Goal: Use online tool/utility: Use online tool/utility

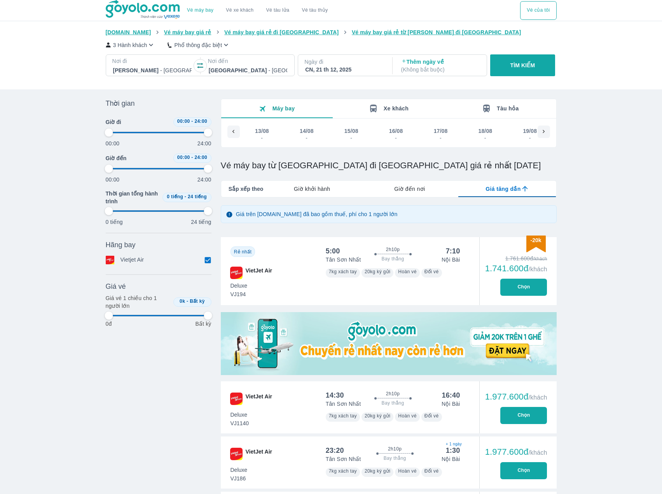
scroll to position [0, 5806]
type input "97.9166666666667"
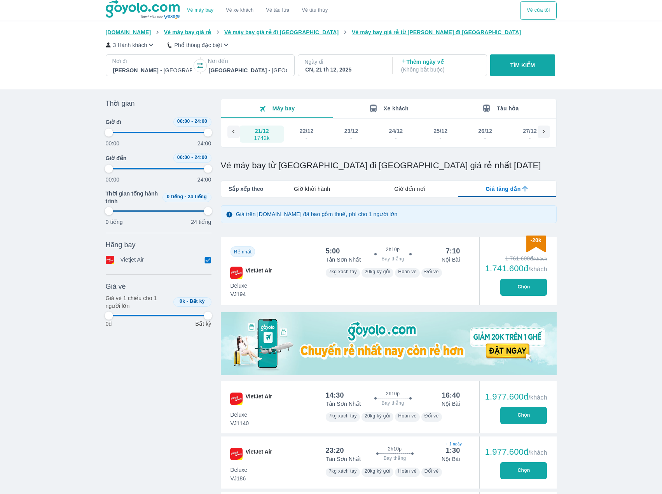
type input "97.9166666666667"
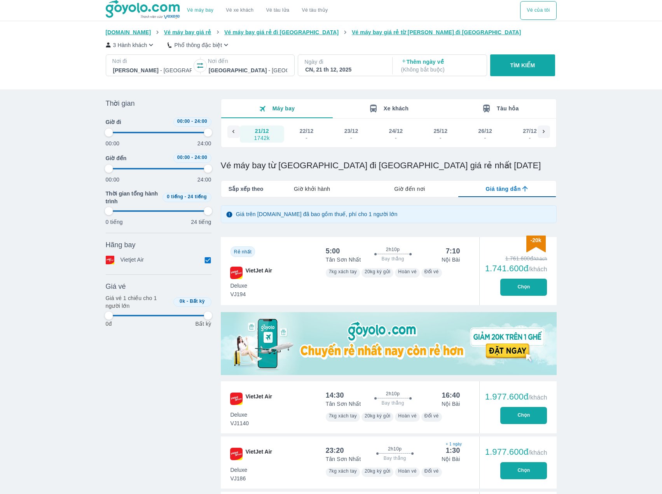
type input "97.9166666666667"
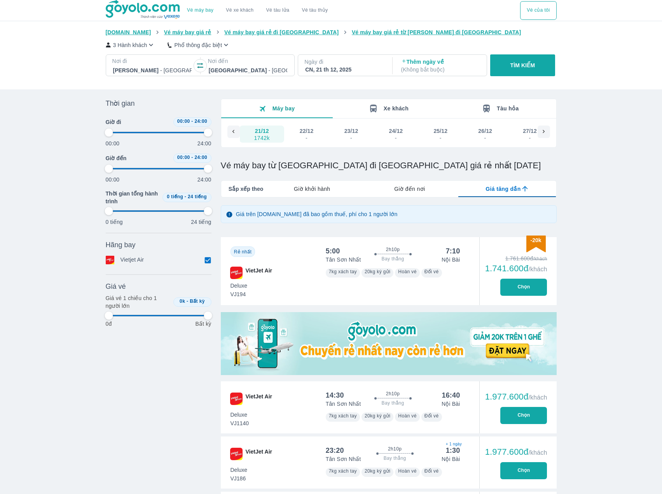
type input "97.9166666666667"
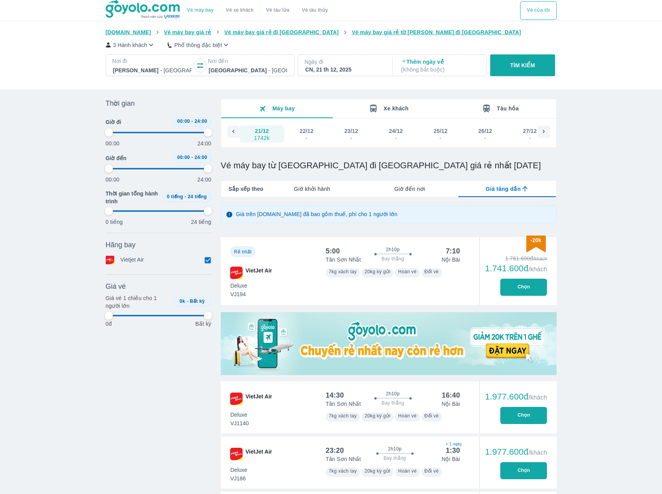
type input "97.9166666666667"
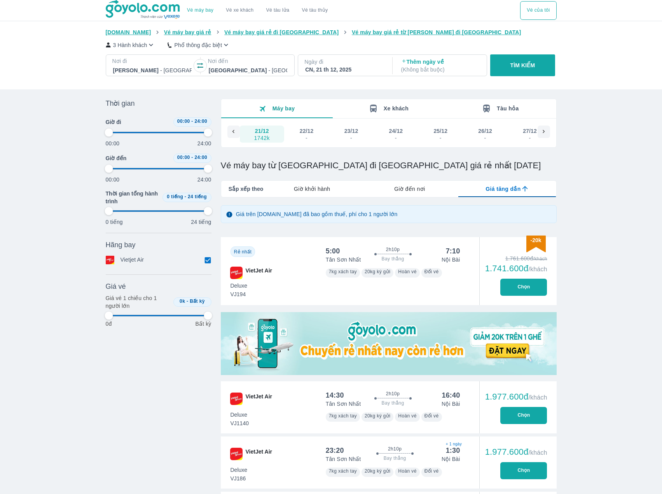
type input "97.9166666666667"
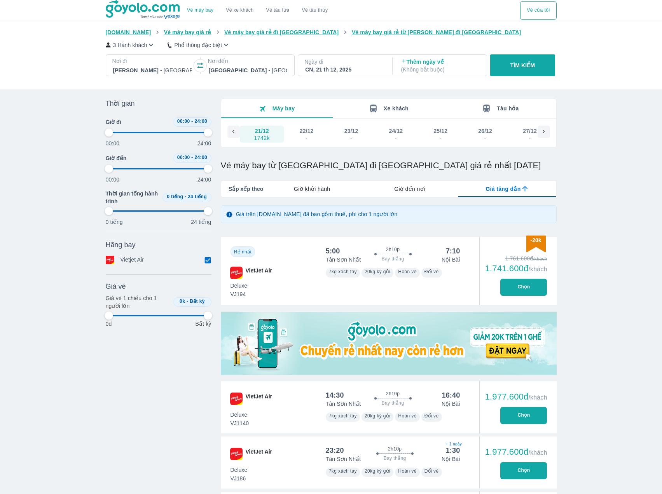
type input "97.9166666666667"
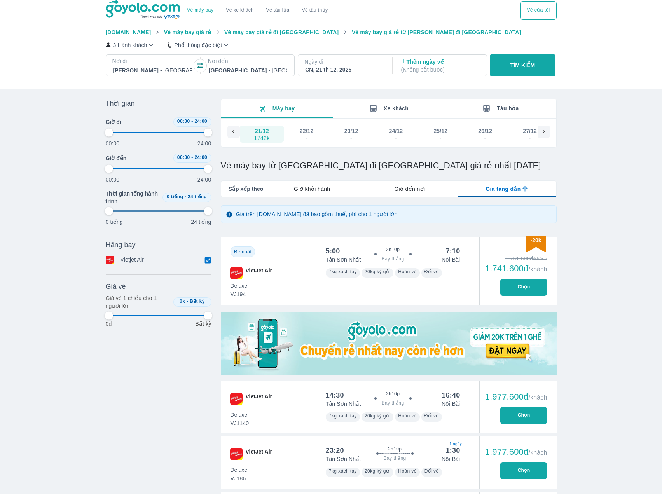
type input "97.9166666666667"
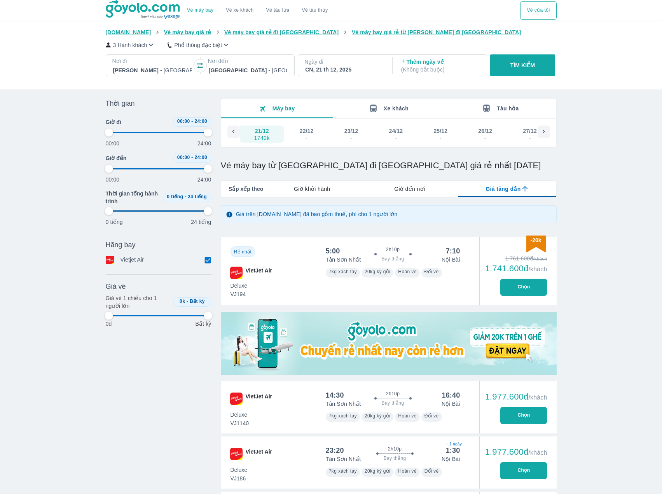
type input "97.9166666666667"
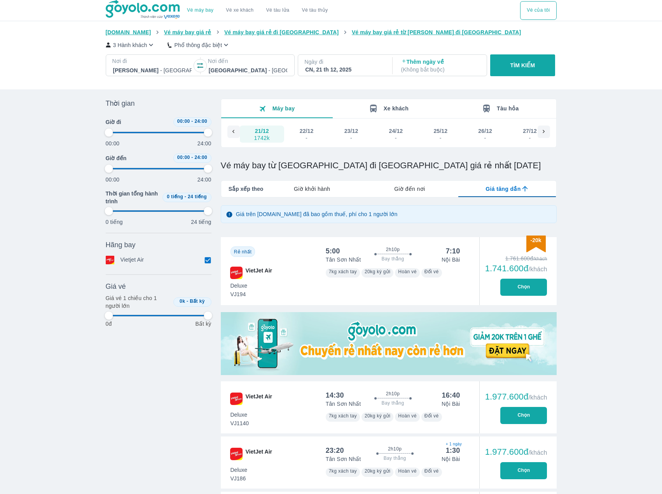
type input "97.9166666666667"
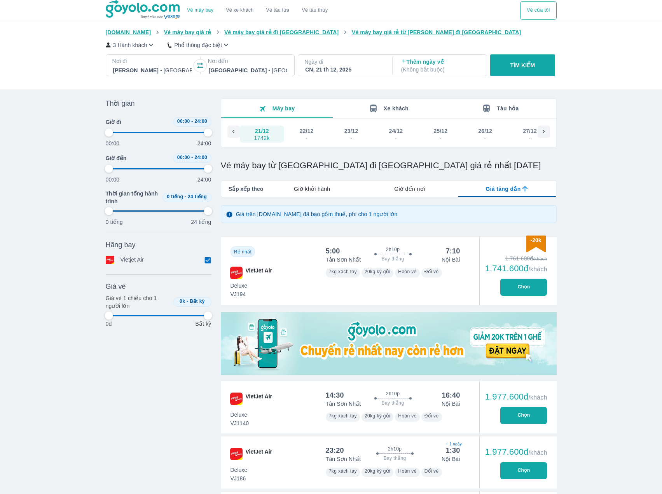
type input "97.9166666666667"
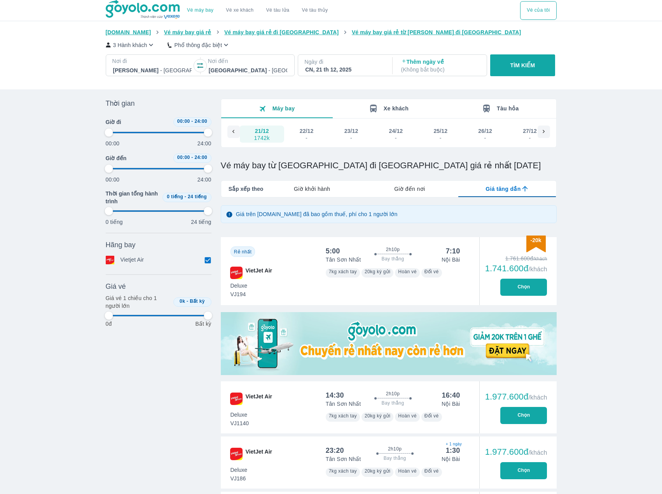
type input "97.9166666666667"
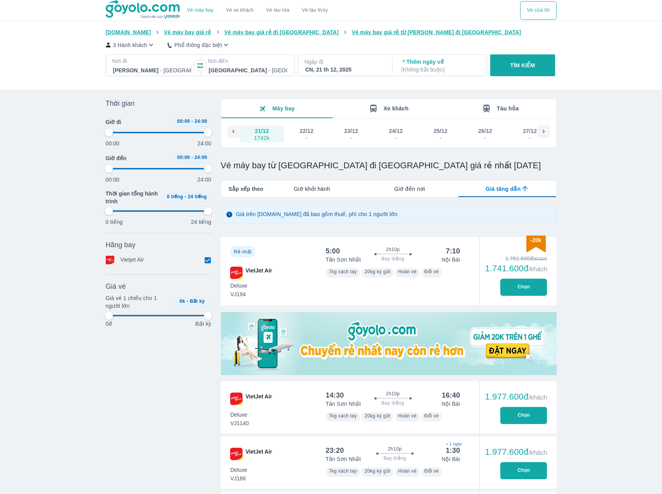
type input "97.9166666666667"
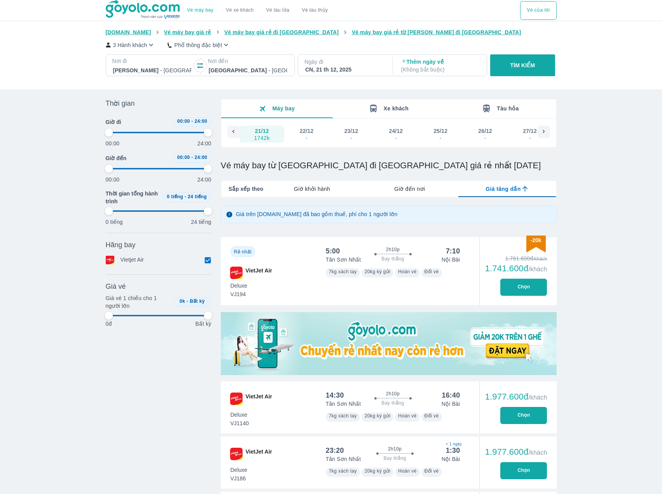
type input "97.9166666666667"
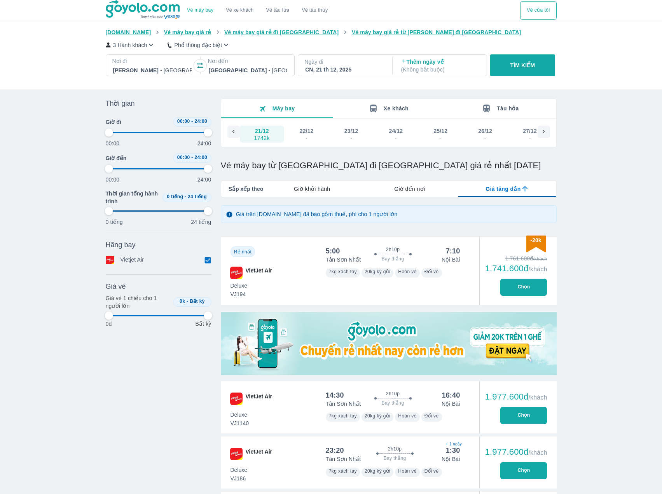
type input "97.9166666666667"
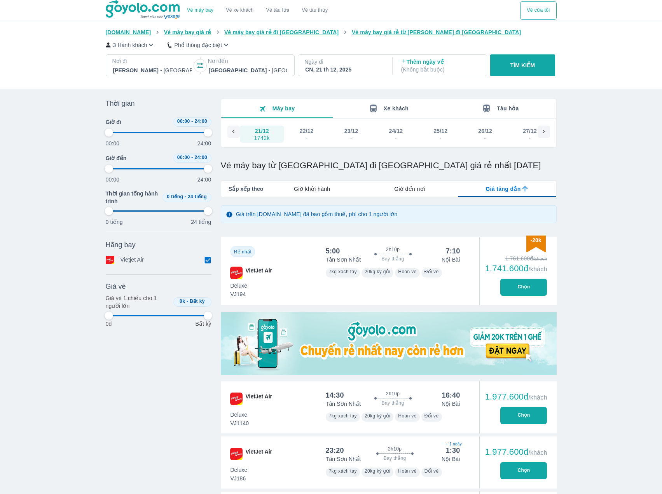
type input "97.9166666666667"
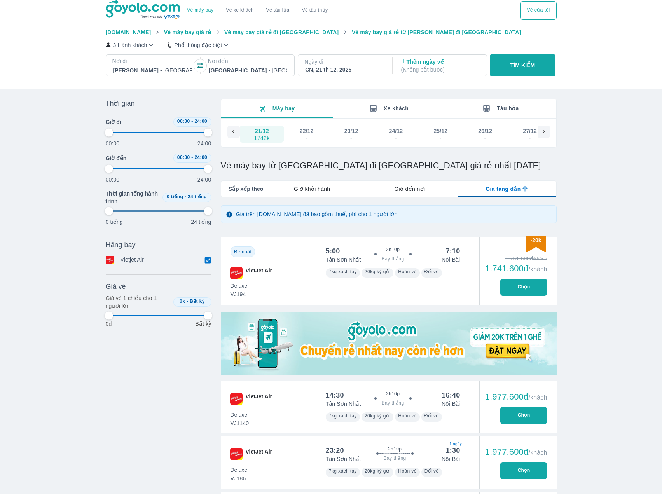
type input "97.9166666666667"
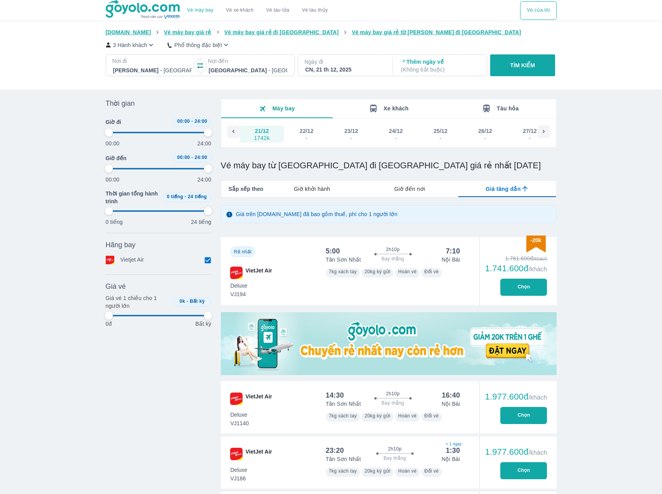
type input "97.9166666666667"
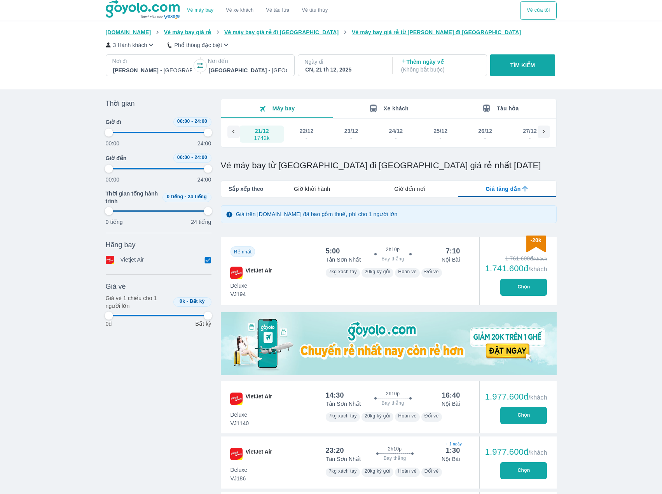
type input "97.9166666666667"
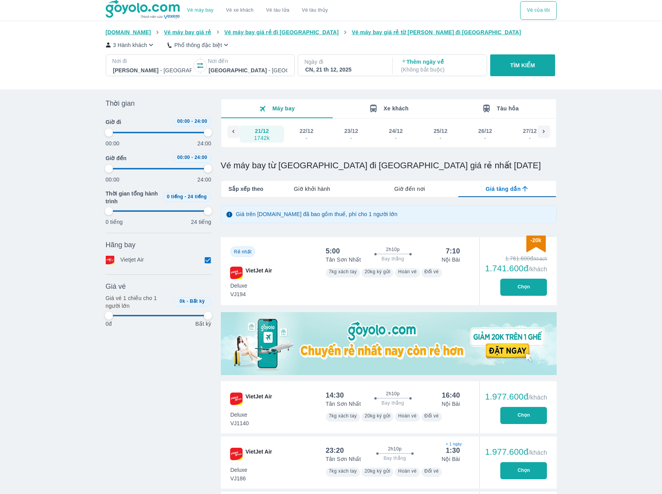
type input "97.9166666666667"
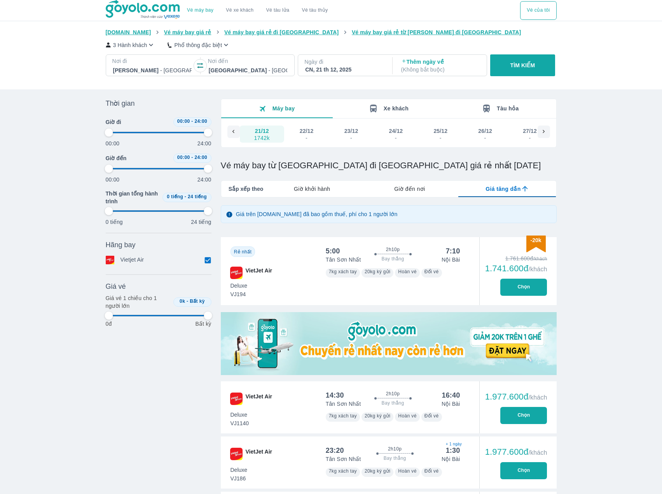
type input "97.9166666666667"
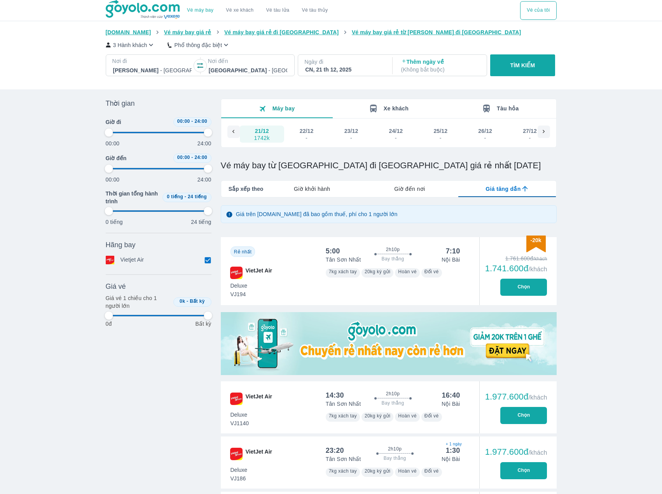
type input "97.9166666666667"
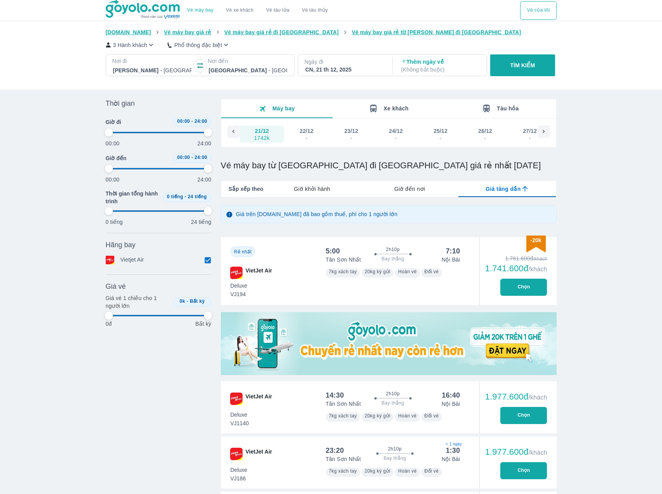
type input "97.9166666666667"
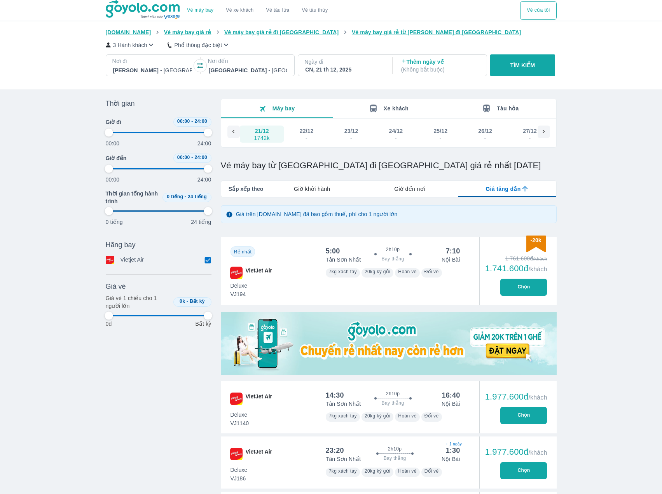
type input "97.9166666666667"
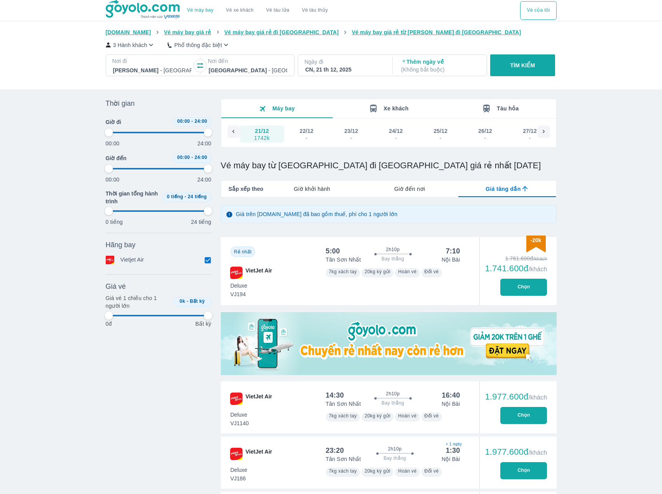
type input "97.9166666666667"
